Goal: Find specific page/section: Find specific page/section

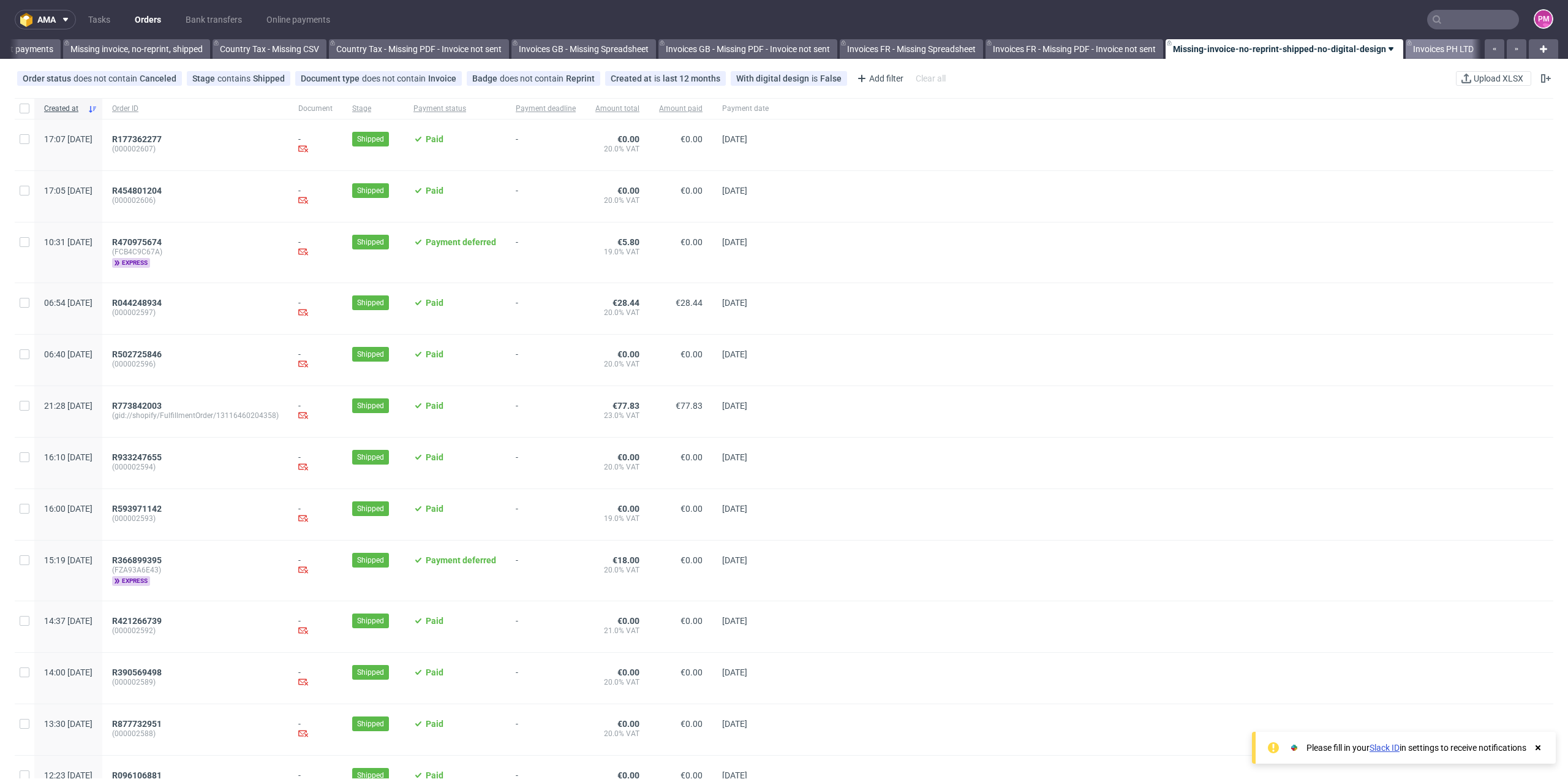
scroll to position [0, 1116]
click at [1459, 14] on input "text" at bounding box center [1473, 19] width 92 height 19
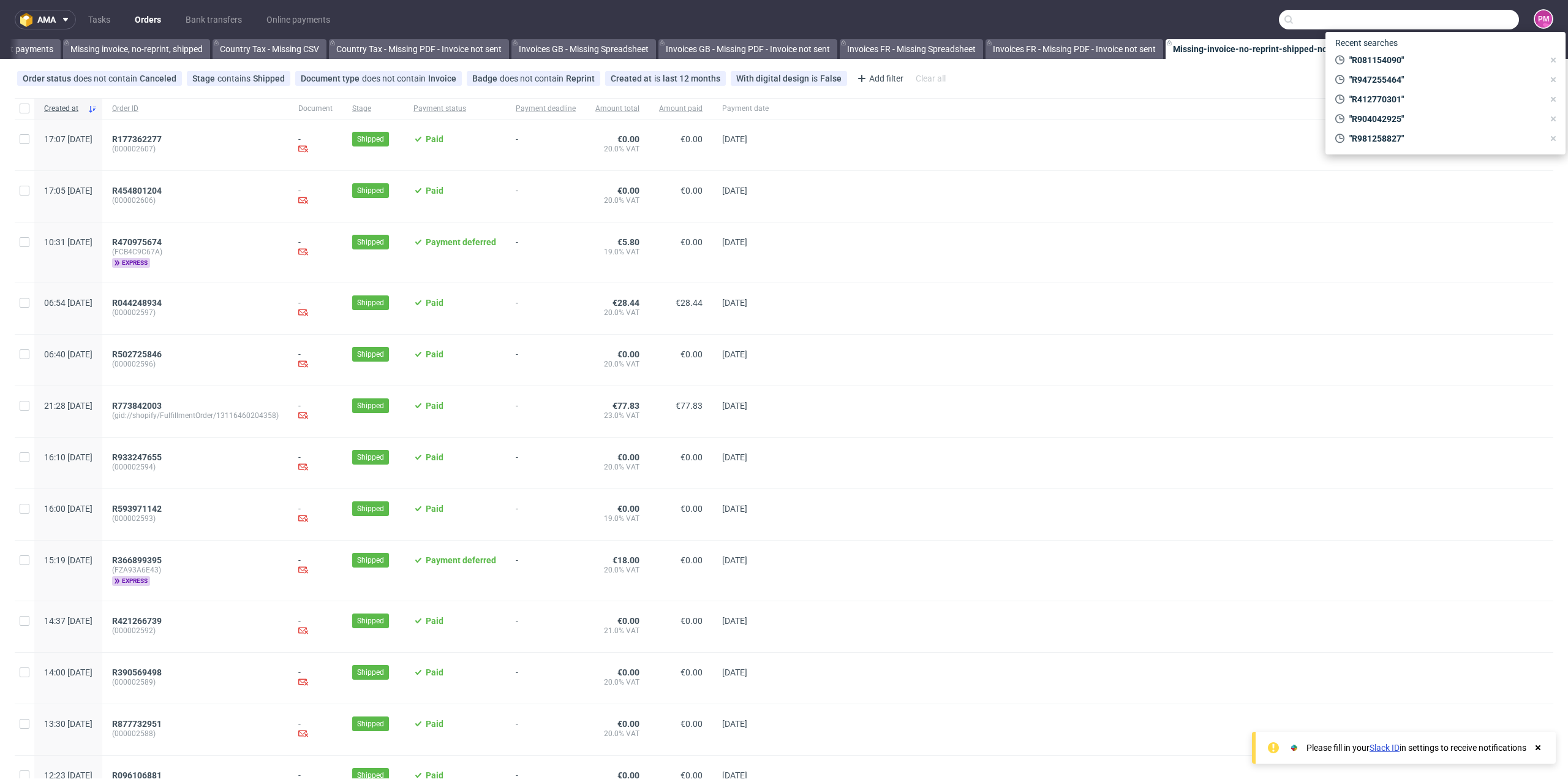
paste input "R432872568"
type input "R432872568"
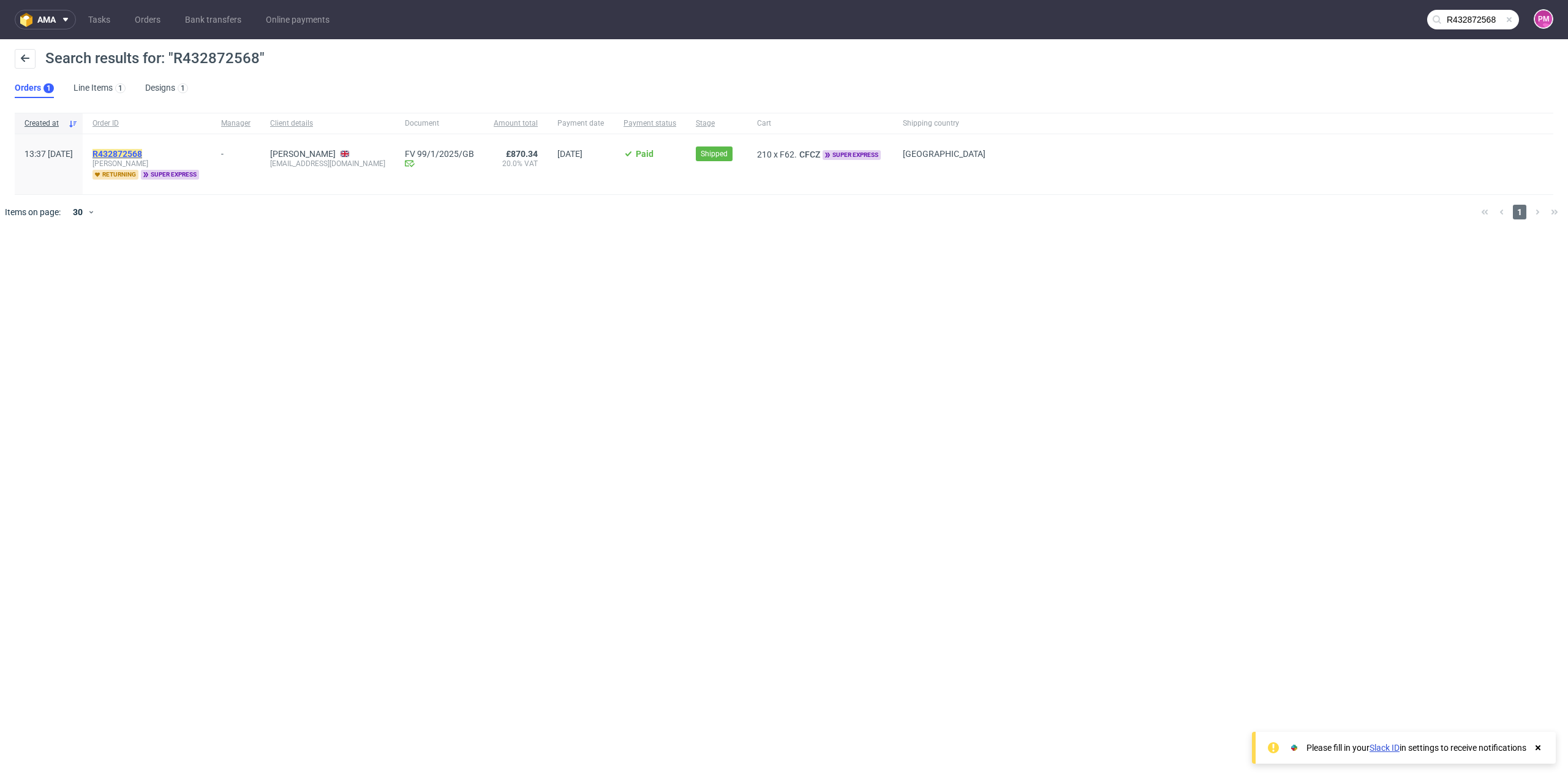
click at [141, 152] on mark "R432872568" at bounding box center [117, 153] width 50 height 10
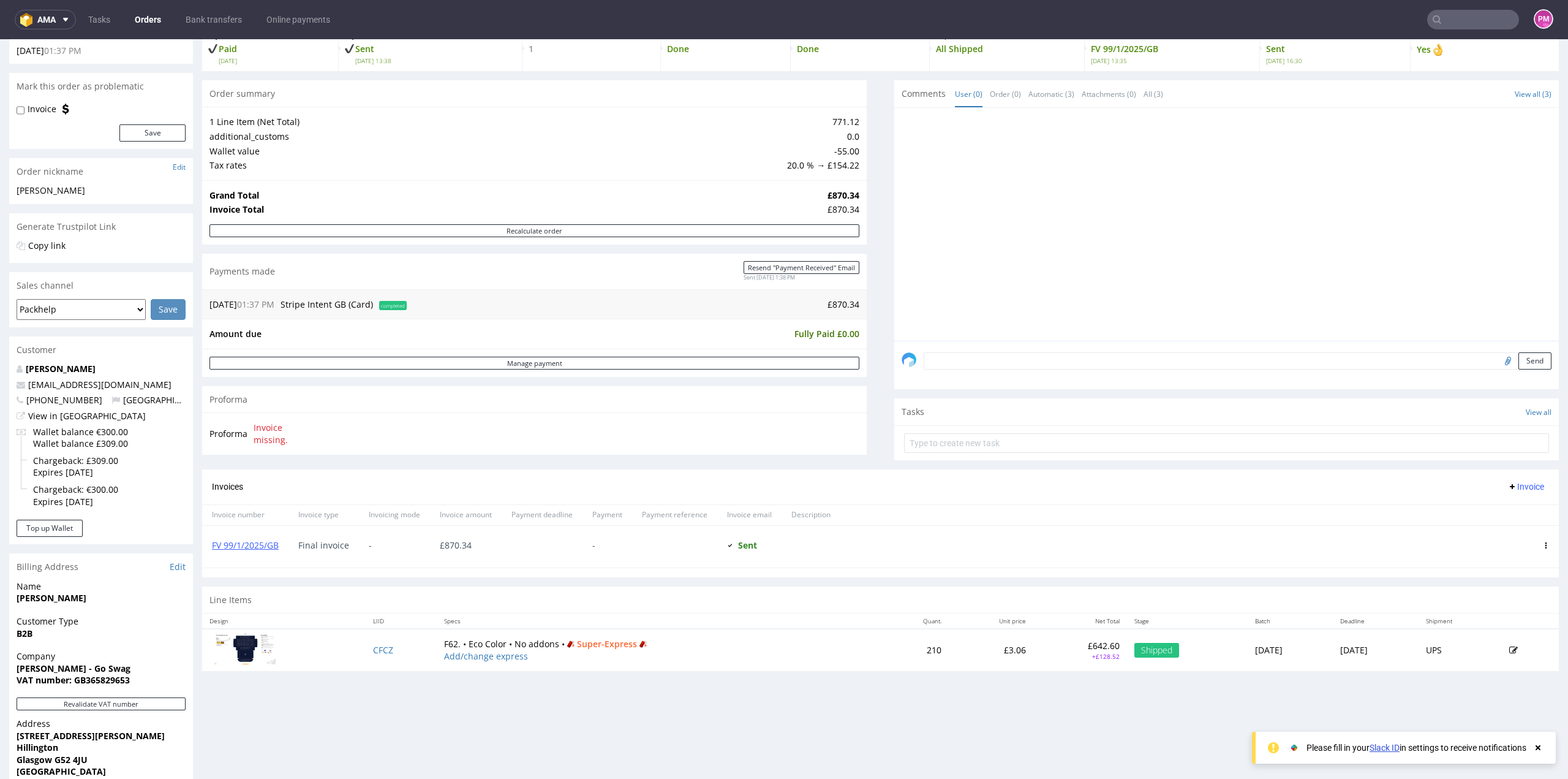
scroll to position [61, 0]
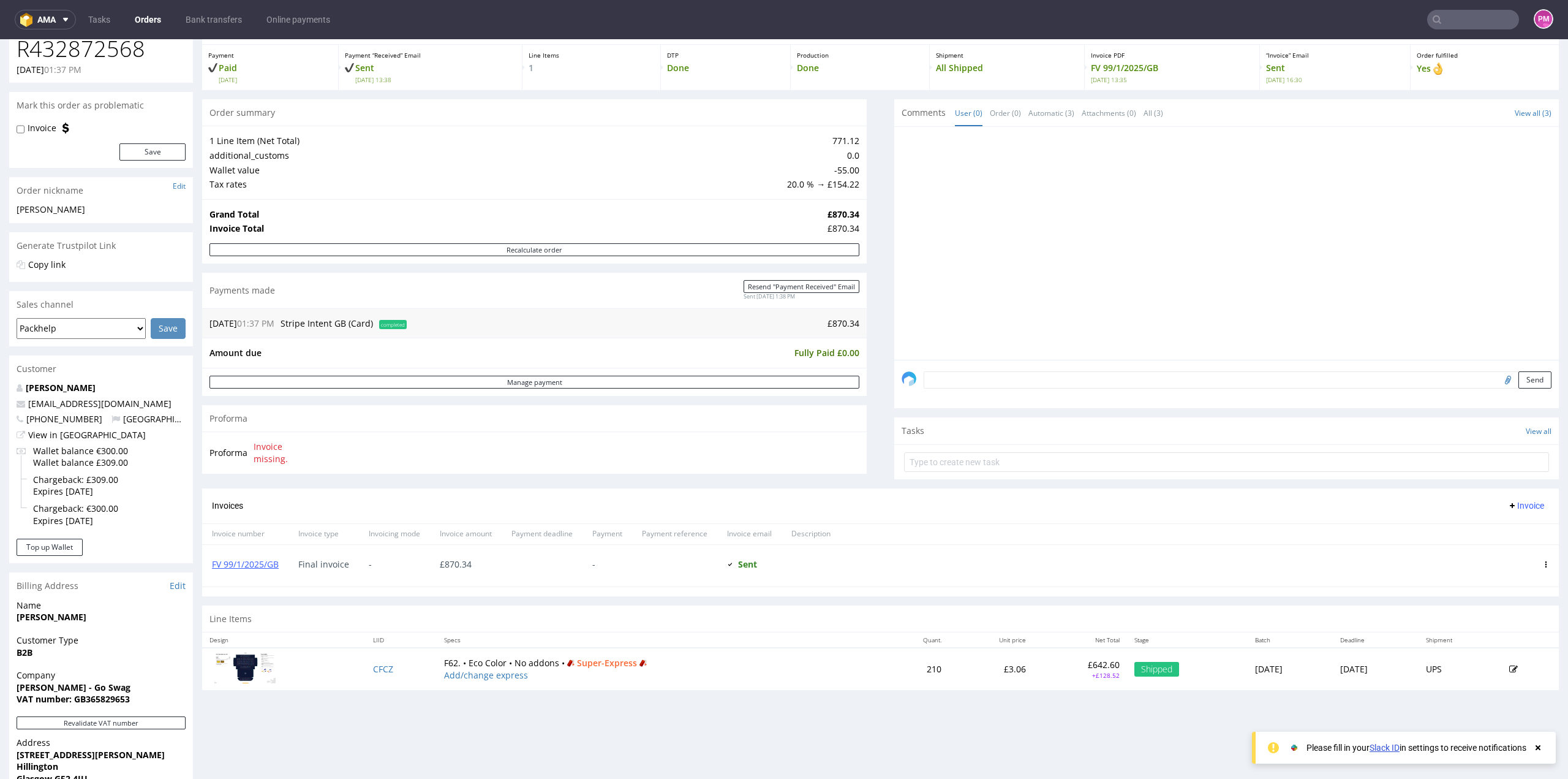
click at [1452, 22] on input "text" at bounding box center [1473, 19] width 92 height 19
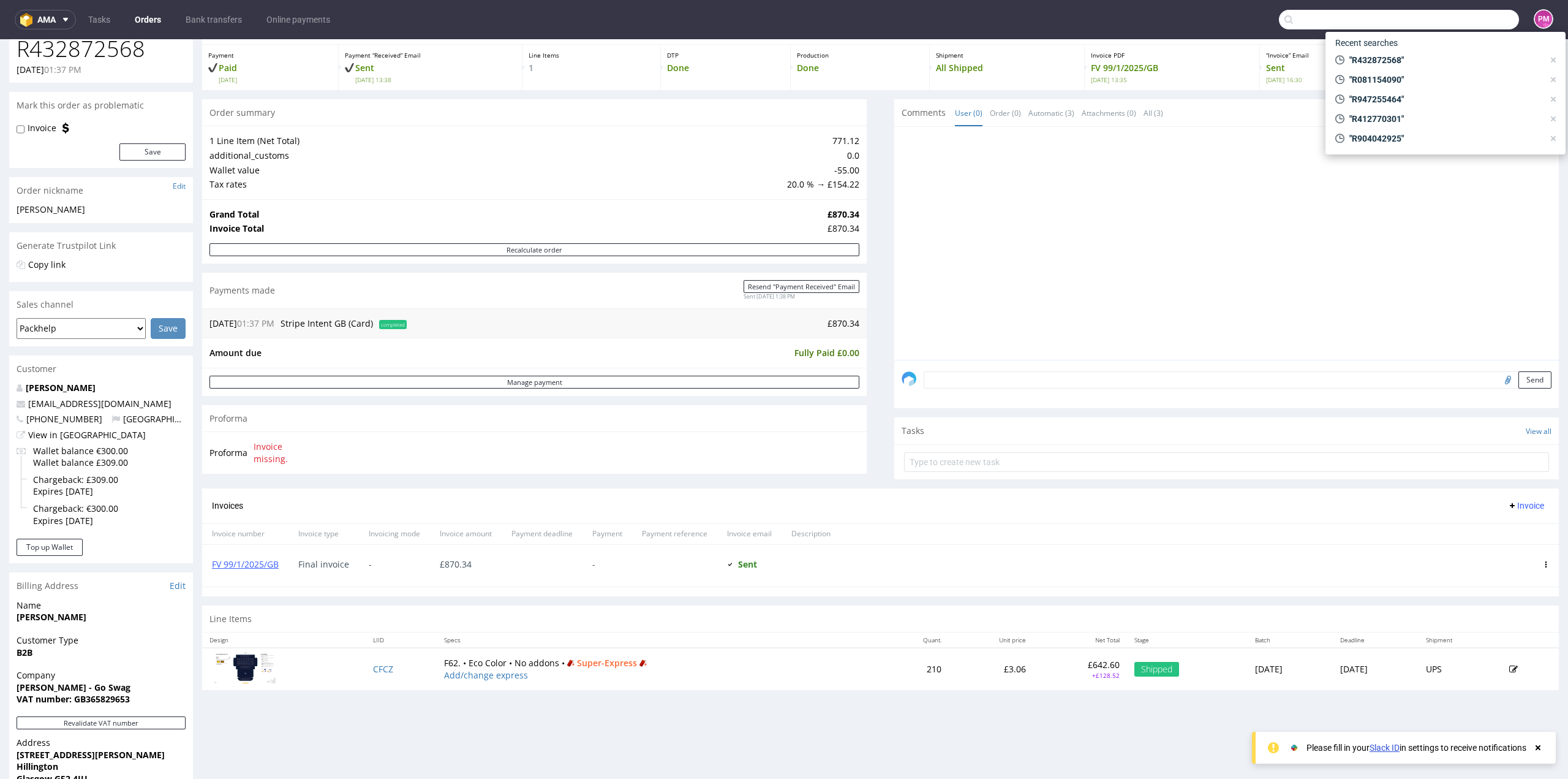
paste input "R876882170"
type input "R876882170"
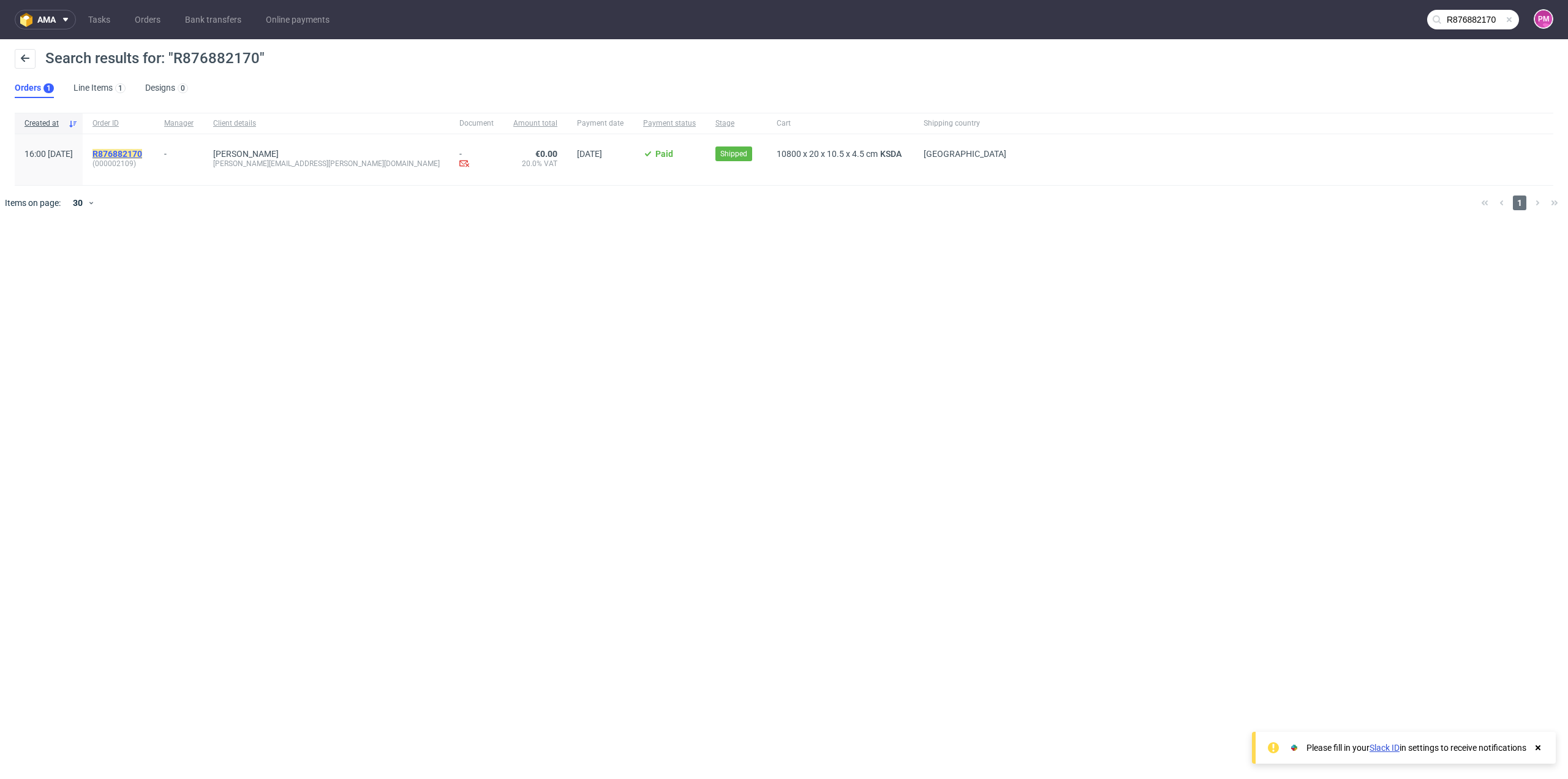
click at [142, 154] on mark "R876882170" at bounding box center [117, 153] width 50 height 10
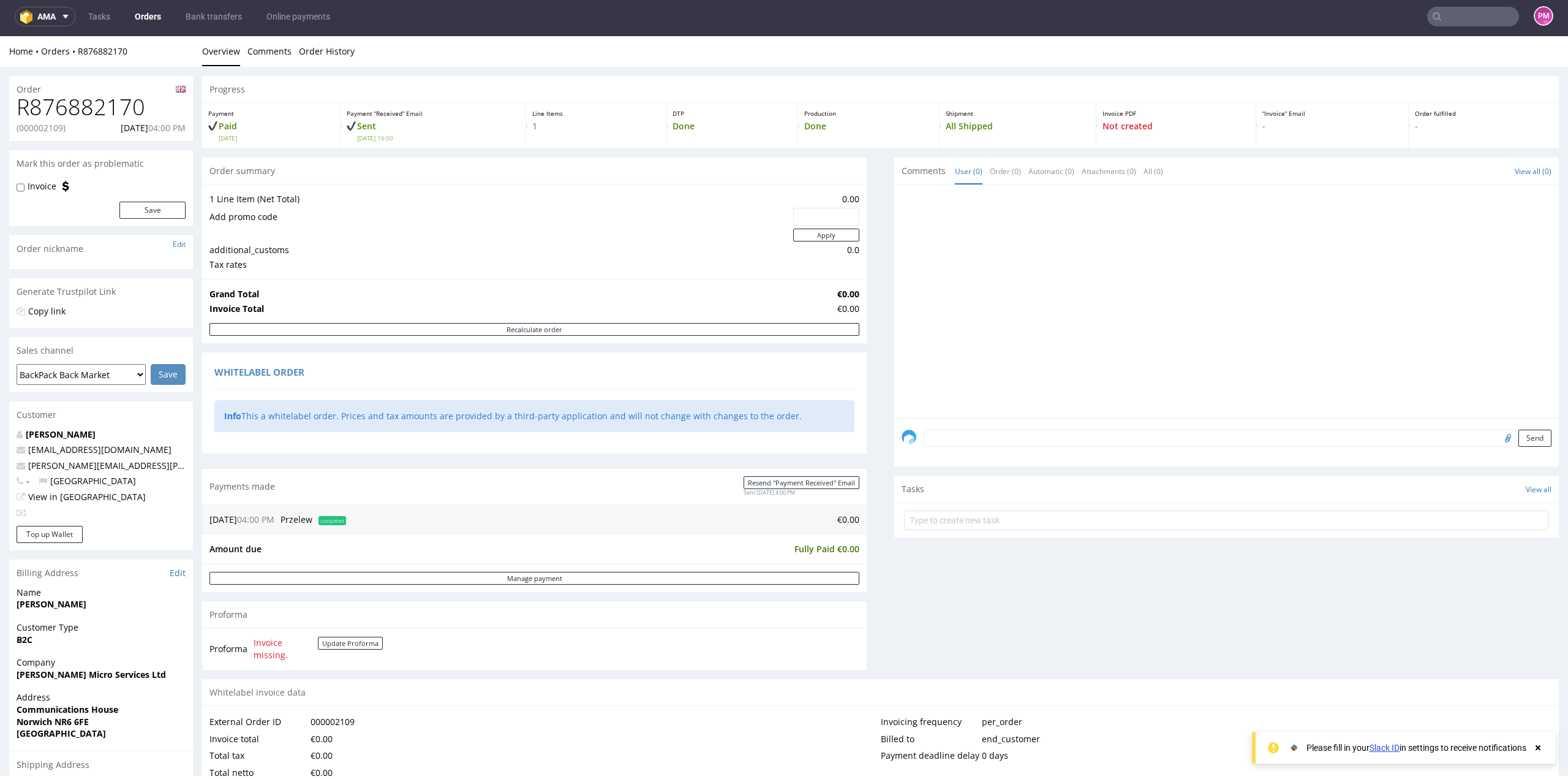
click at [58, 100] on h1 "R876882170" at bounding box center [101, 107] width 169 height 24
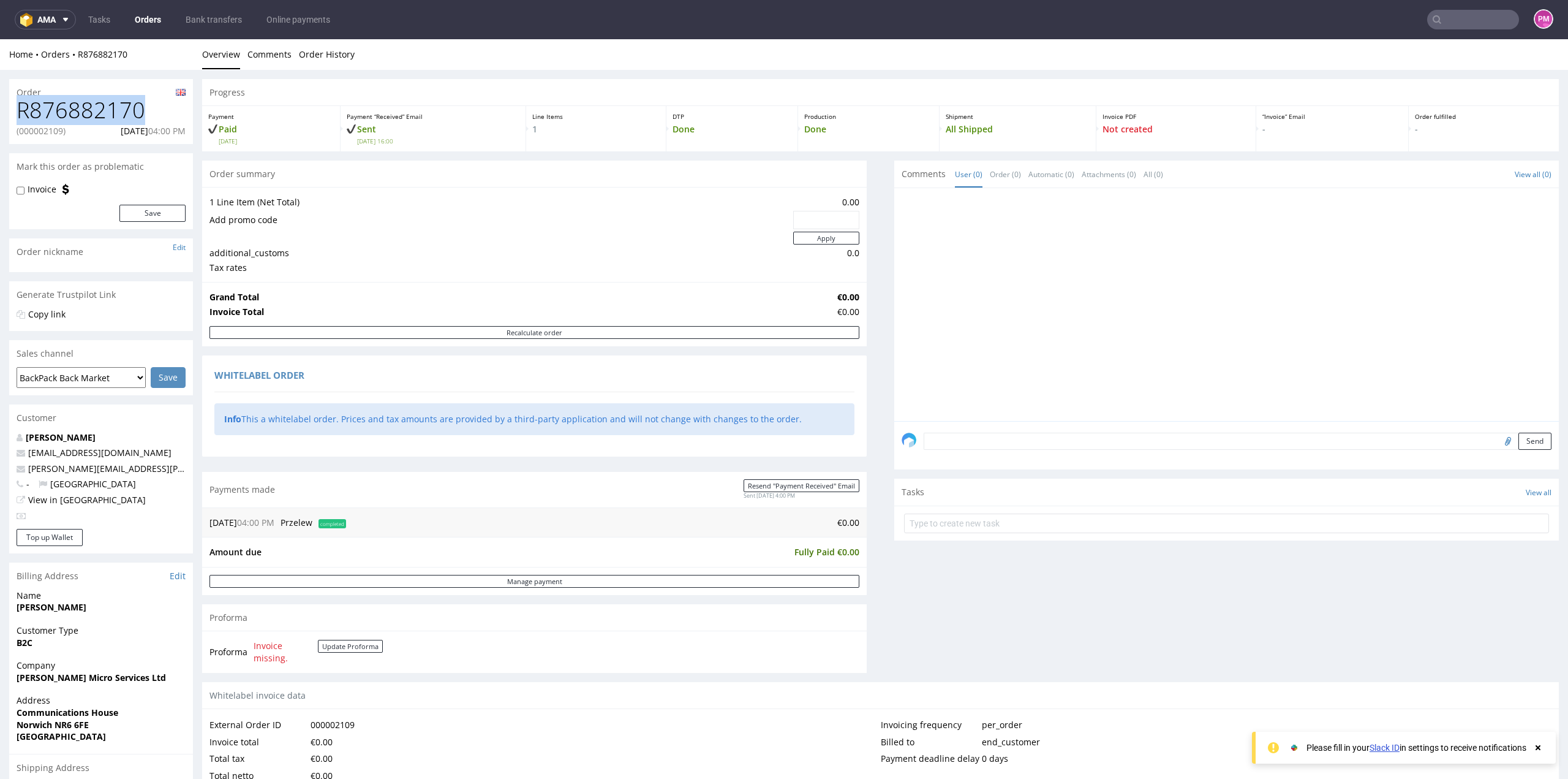
copy h1 "R876882170"
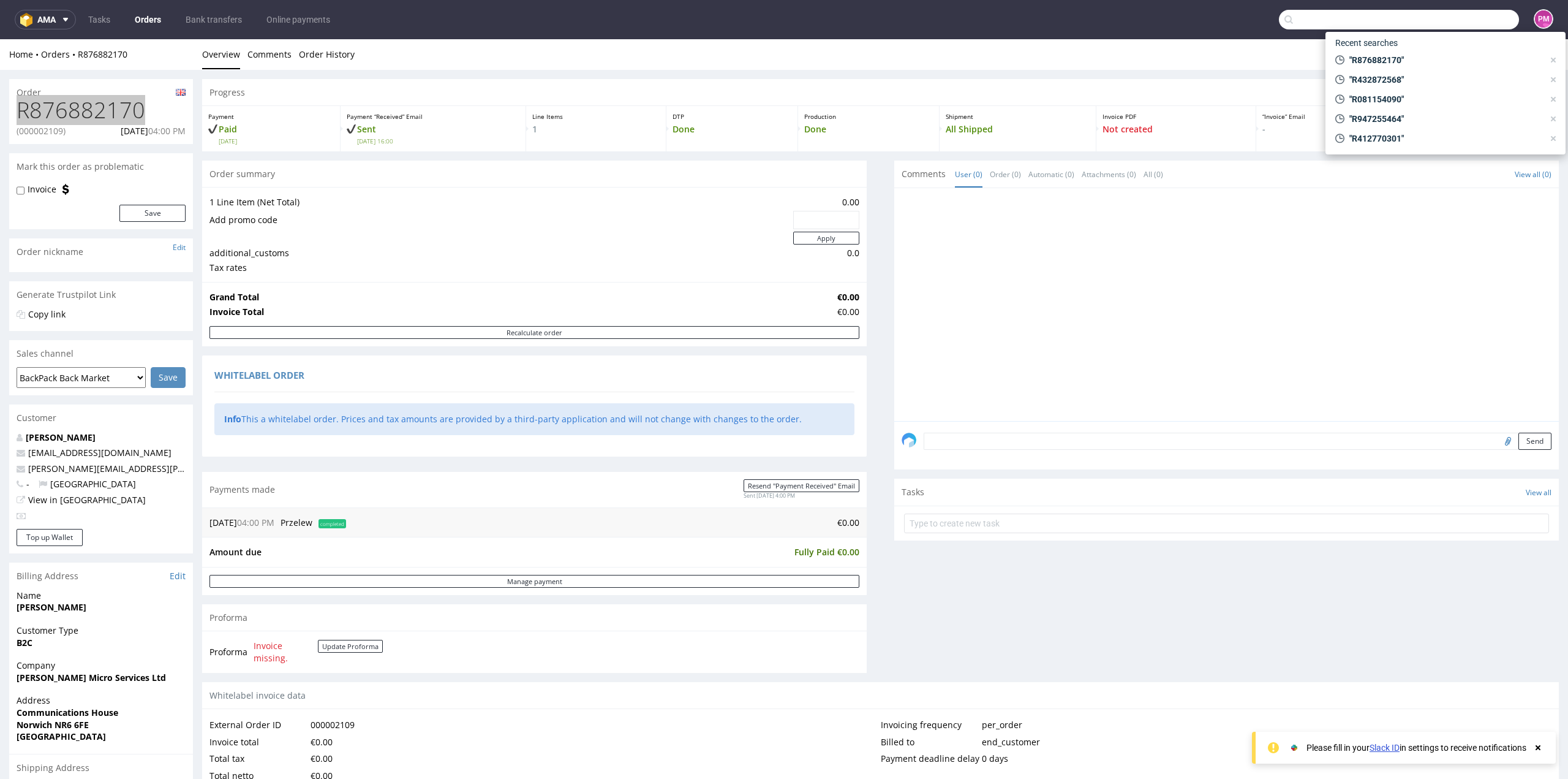
click at [1479, 21] on input "text" at bounding box center [1399, 19] width 240 height 19
paste input "R863446658"
type input "R863446658"
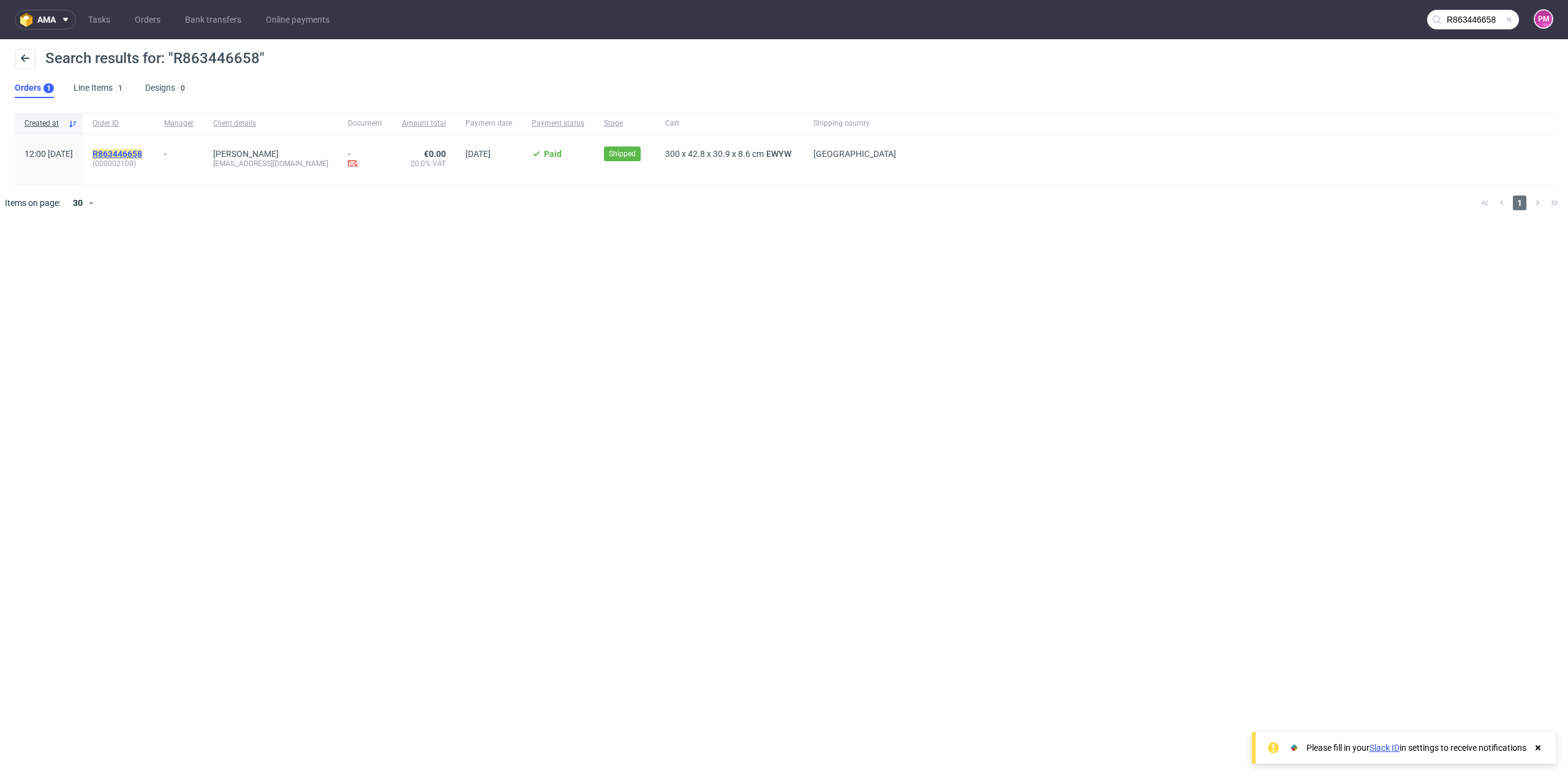
click at [138, 153] on mark "R863446658" at bounding box center [117, 153] width 50 height 10
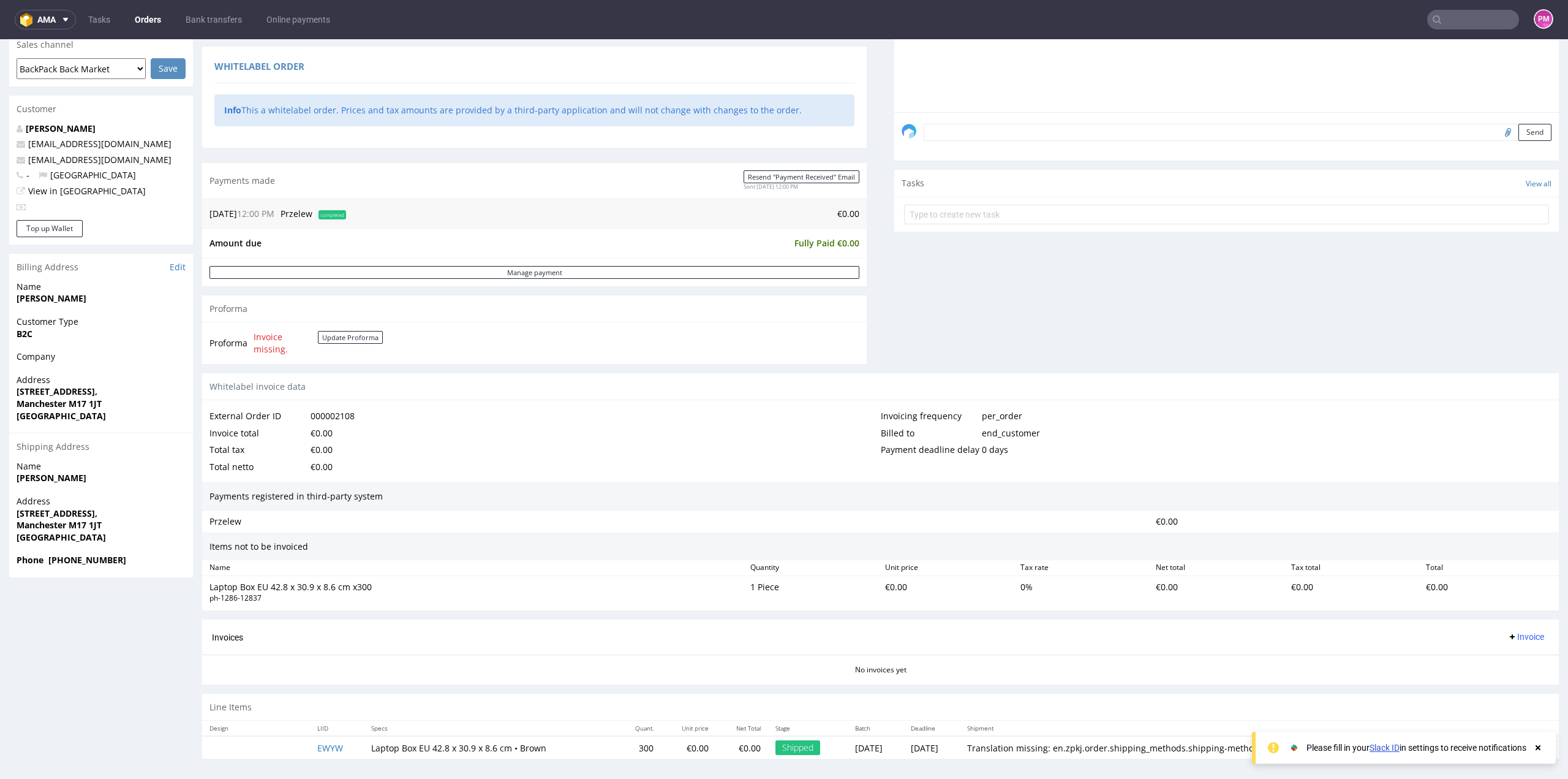
scroll to position [309, 0]
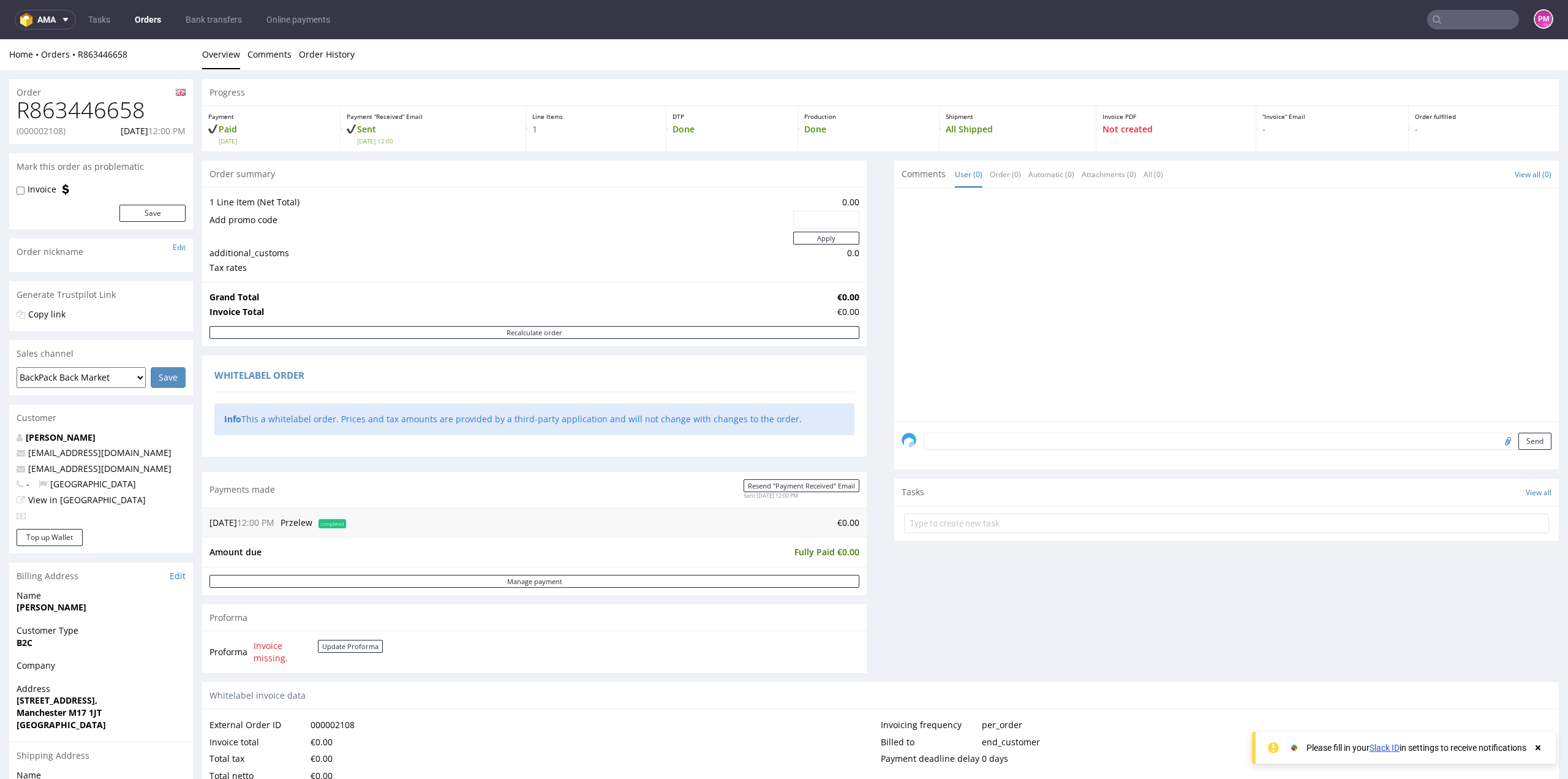
scroll to position [309, 0]
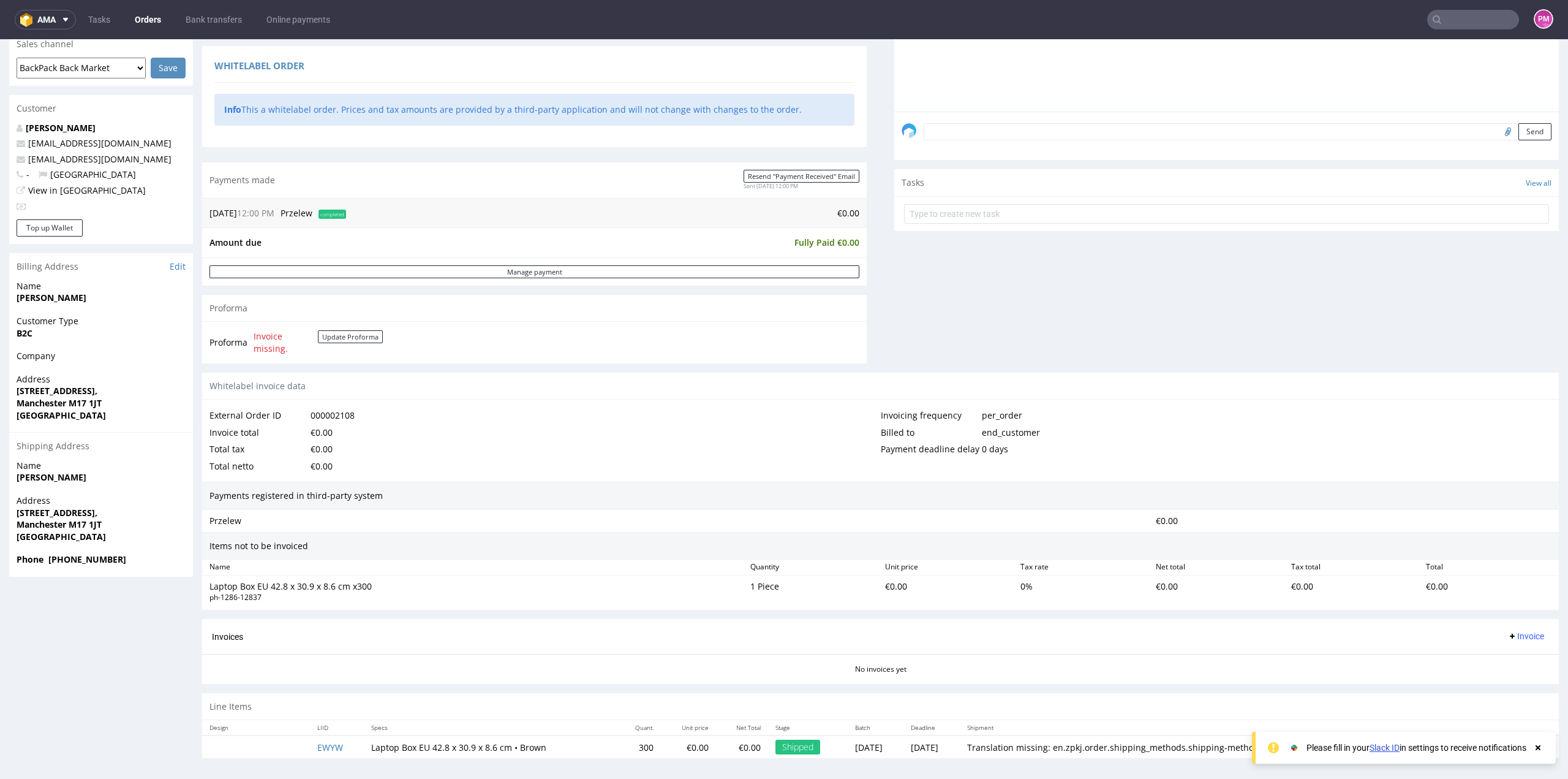
click at [1452, 18] on input "text" at bounding box center [1473, 19] width 92 height 19
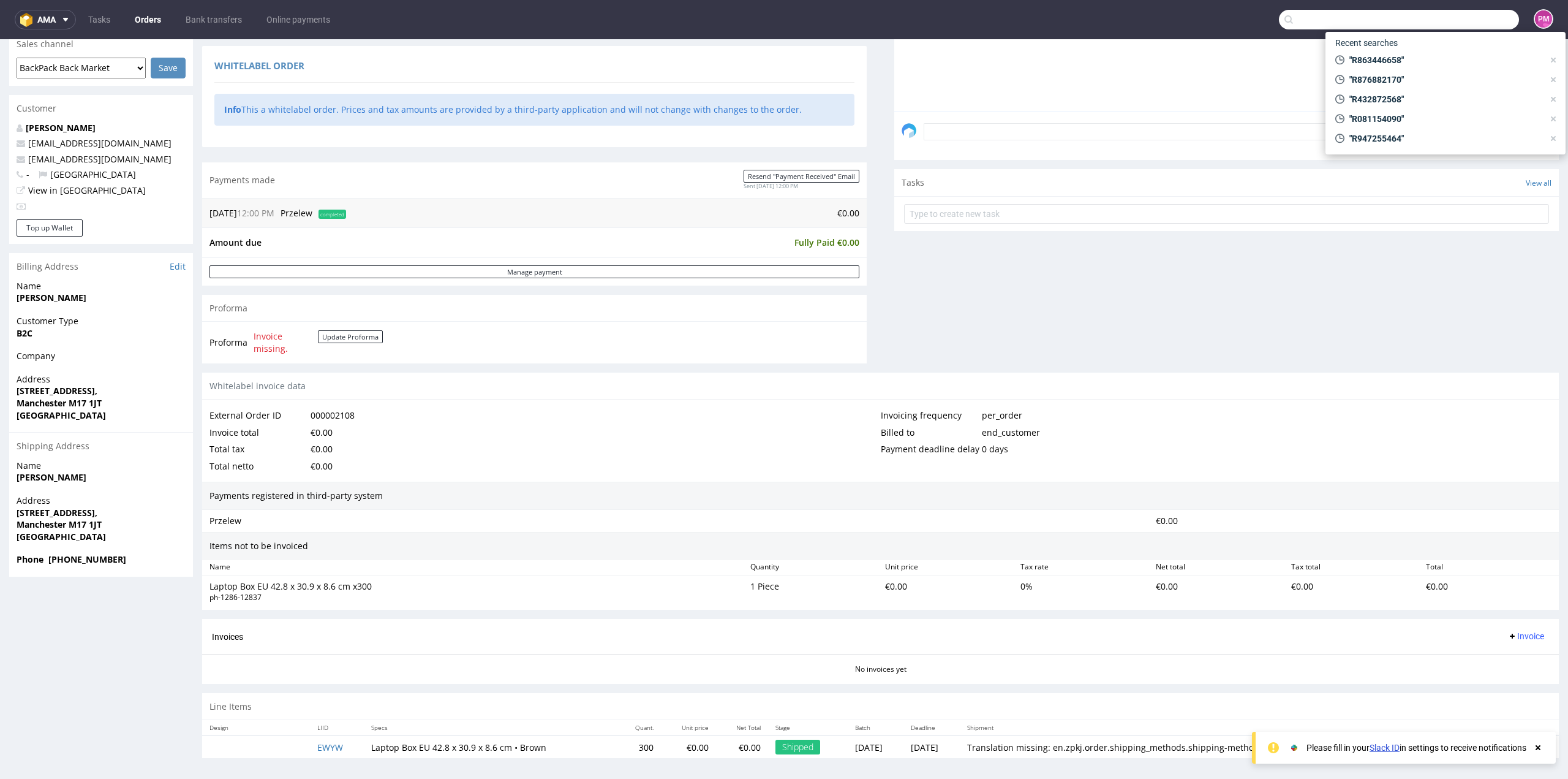
paste input "R876882170"
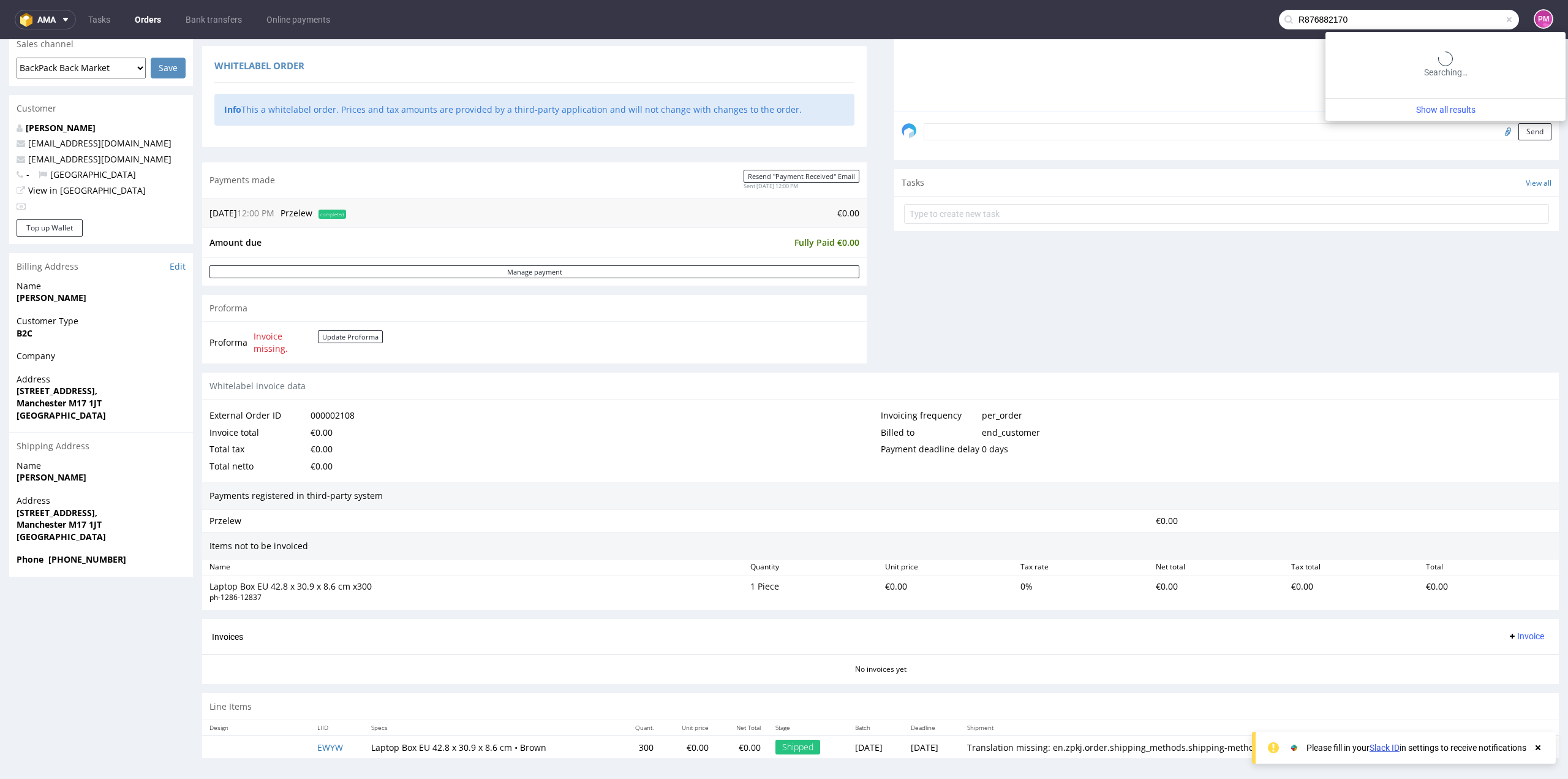
type input "R876882170"
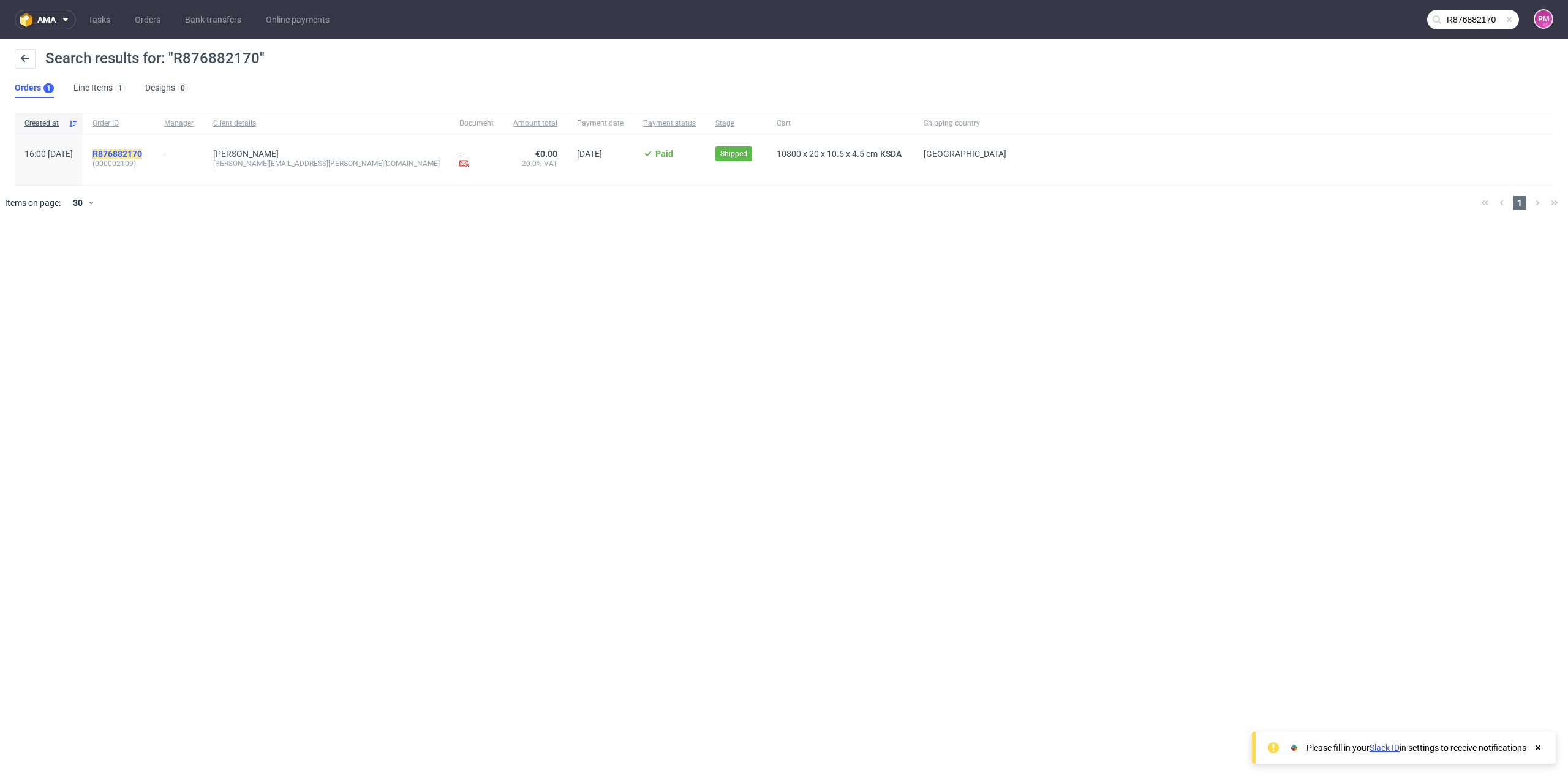
click at [142, 152] on mark "R876882170" at bounding box center [117, 153] width 50 height 10
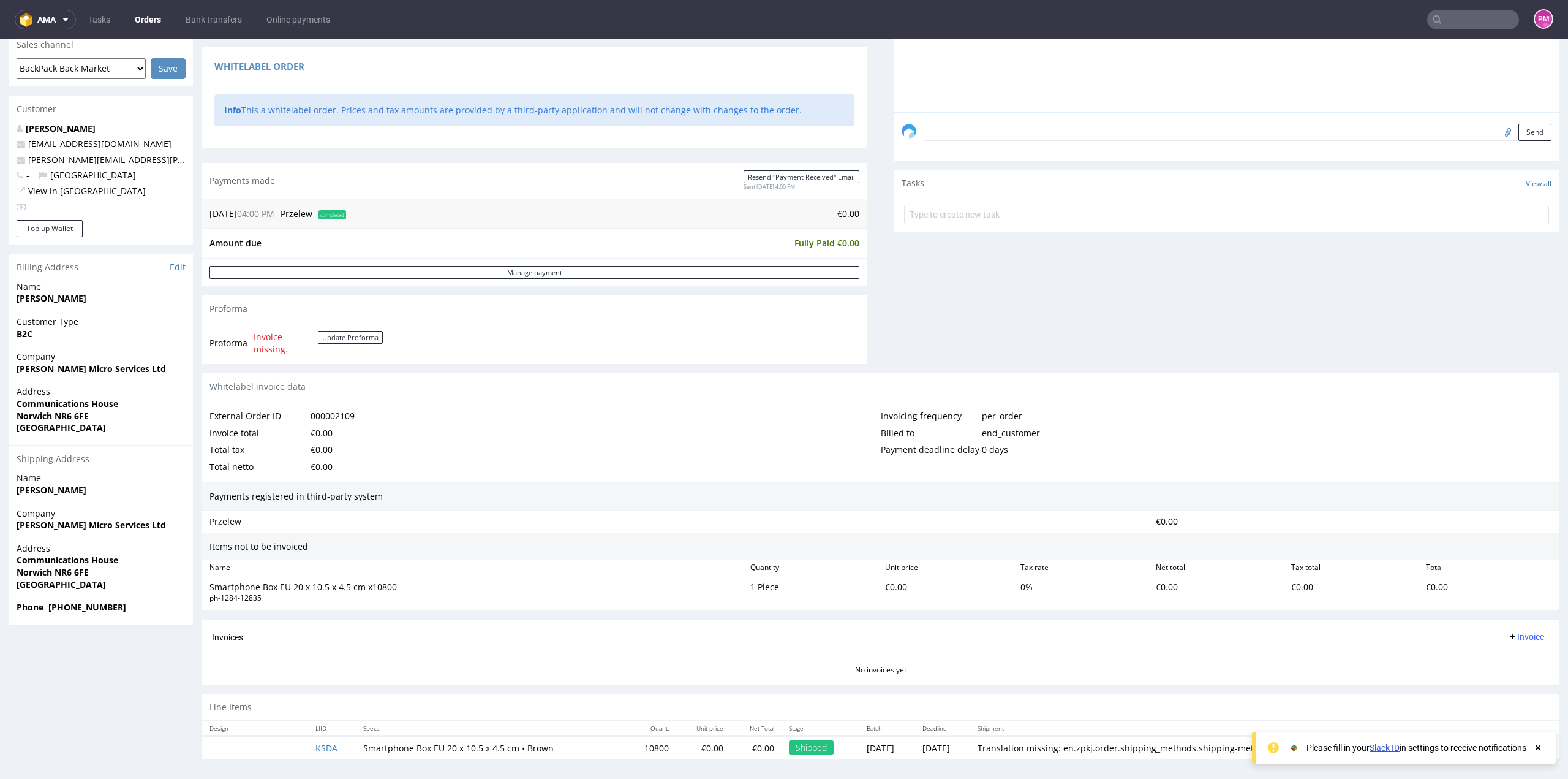
scroll to position [309, 0]
click at [1538, 745] on icon at bounding box center [1538, 747] width 11 height 10
